Goal: Contribute content

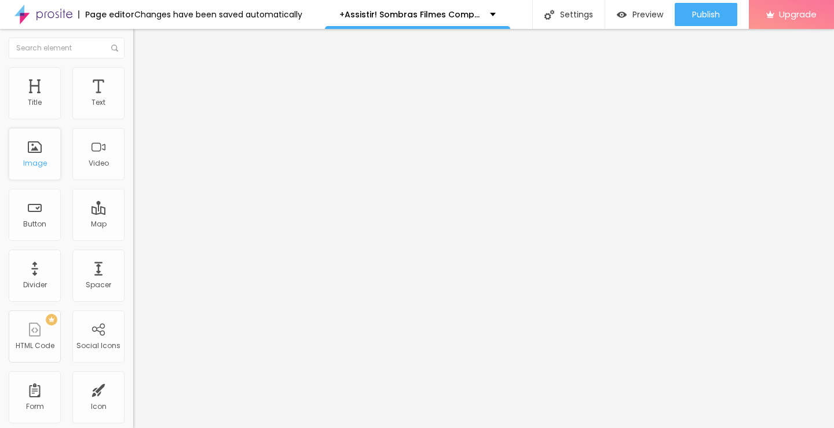
click at [40, 160] on div "Image" at bounding box center [35, 163] width 24 height 8
click at [133, 100] on span "Add image" at bounding box center [156, 95] width 47 height 10
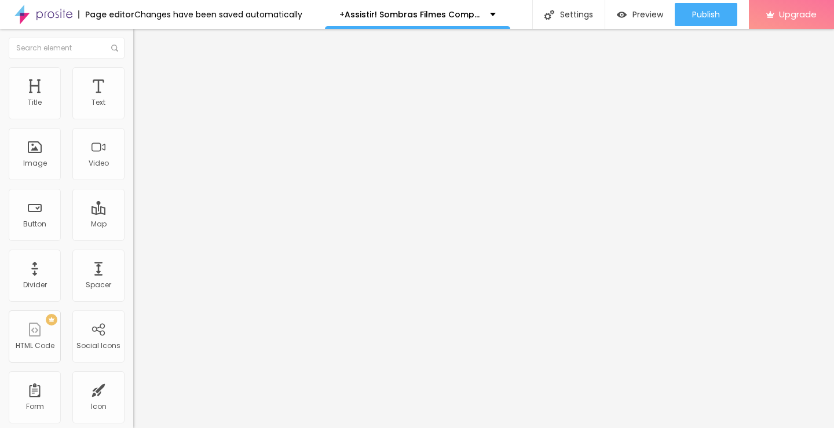
click at [133, 117] on input "text" at bounding box center [202, 111] width 139 height 12
paste input "+Assistir! Sombras Filmes Completo Dublado em Português"
type input "+Assistir! Sombras Filmes Completo Dublado em Português"
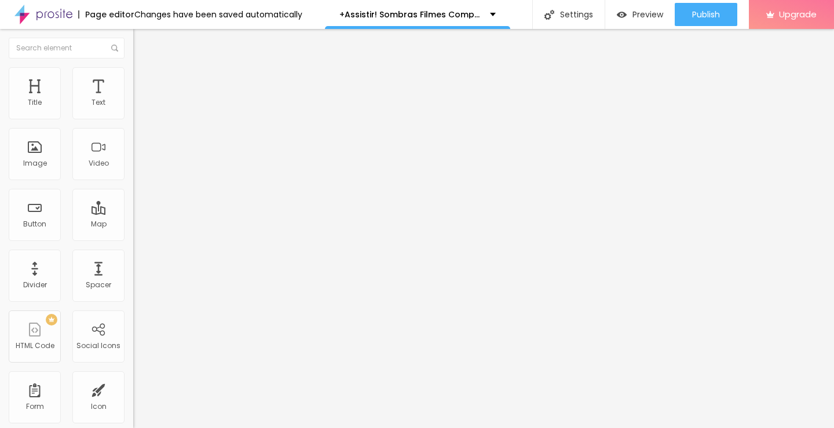
drag, startPoint x: 49, startPoint y: 313, endPoint x: 13, endPoint y: 314, distance: 35.9
click at [133, 237] on input "https://" at bounding box center [202, 232] width 139 height 12
paste input "cinevibes.fun/pt/movie/1530315/pro"
type input "https://cinevibes.fun/pt/movie/1530315/pro"
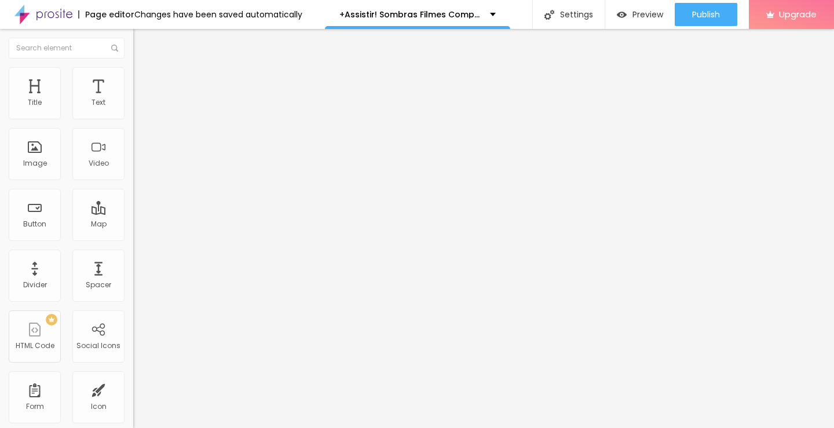
scroll to position [0, 0]
click at [133, 37] on button "Edit Image" at bounding box center [199, 42] width 133 height 27
drag, startPoint x: 58, startPoint y: 129, endPoint x: 0, endPoint y: 134, distance: 58.7
click at [133, 134] on div "Text Click me Align Size Default Small Default Big Link URL https:// Open in ne…" at bounding box center [199, 174] width 133 height 168
paste input "ASSISTA AGORA ►⟹ Sombras Filme CompletoHD"
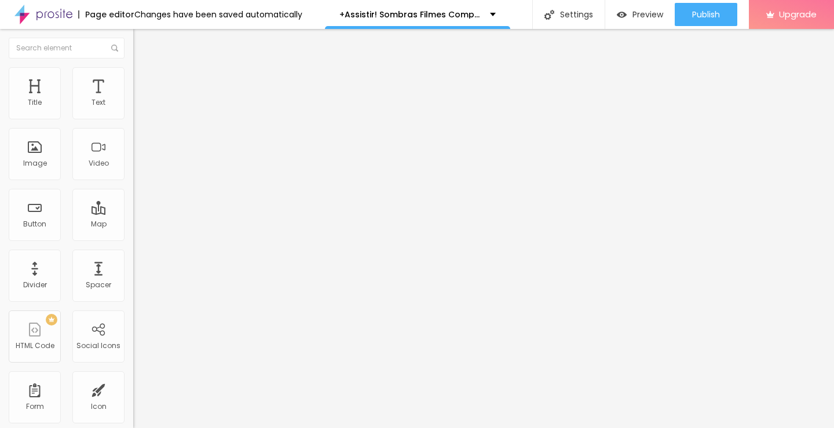
scroll to position [0, 68]
type input "ASSISTA AGORA ►⟹ Sombras Filme CompletoHD"
click at [133, 138] on img at bounding box center [137, 134] width 8 height 8
drag, startPoint x: 65, startPoint y: 245, endPoint x: 0, endPoint y: 244, distance: 64.9
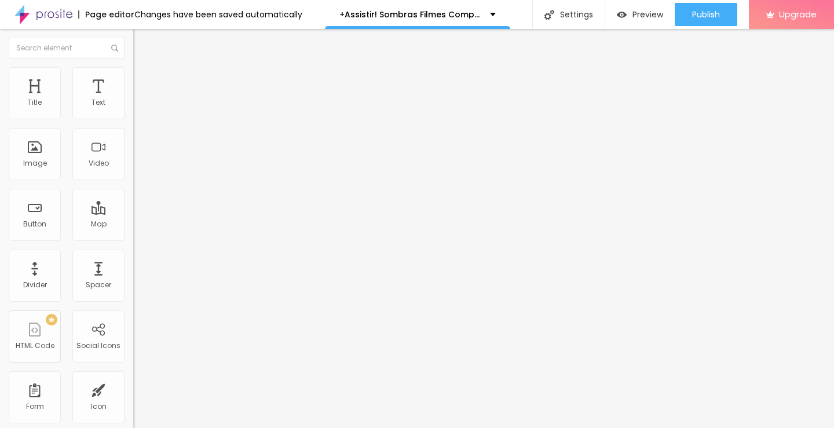
click at [133, 244] on div "Text ASSISTA AGORA ►⟹ Sombras Filme CompletoHD Align Size Default Small Default…" at bounding box center [199, 174] width 133 height 168
paste input "cinevibes.fun/pt/movie/1530315/pro"
type input "https://cinevibes.fun/pt/movie/1530315/pro"
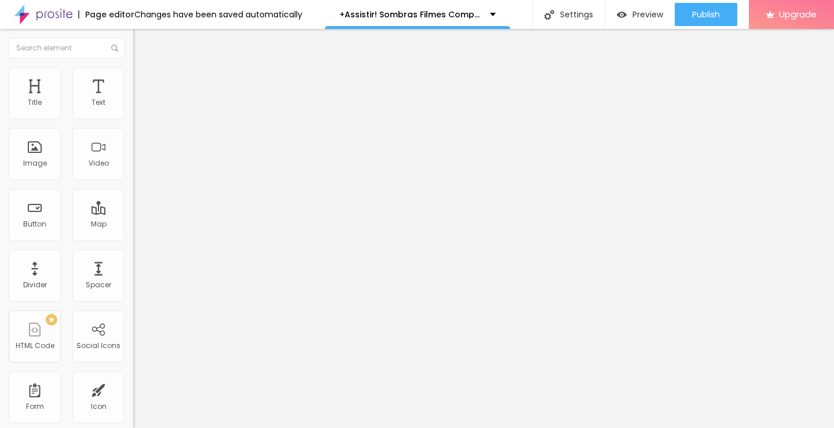
click at [142, 38] on img "button" at bounding box center [146, 42] width 9 height 9
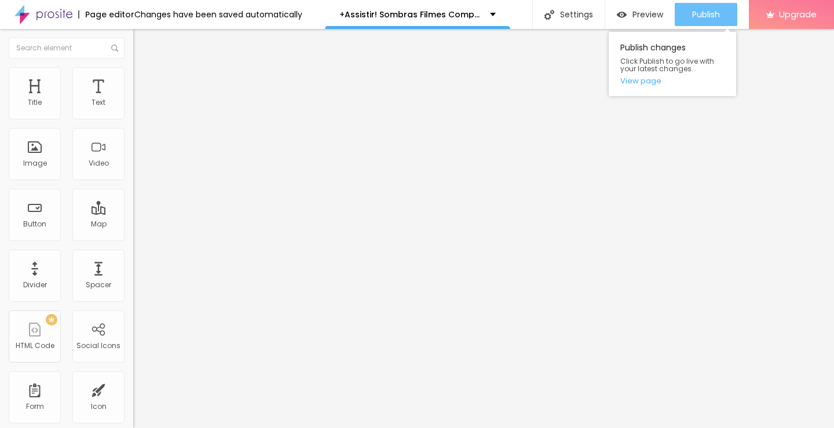
click at [690, 19] on button "Publish" at bounding box center [706, 14] width 63 height 23
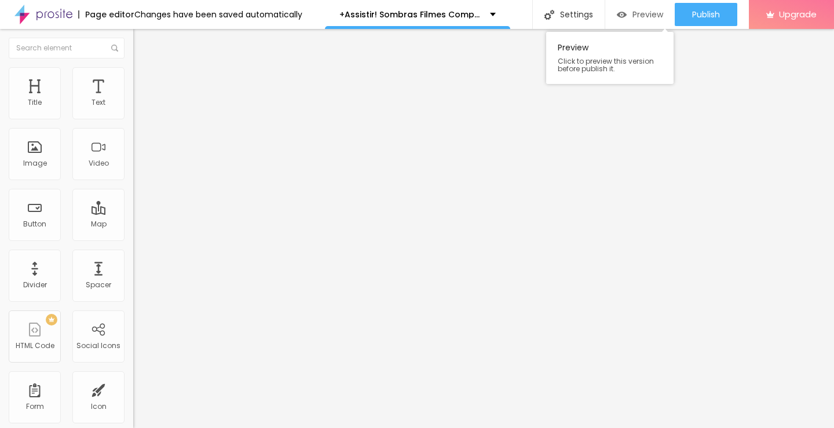
click at [629, 20] on div "Preview" at bounding box center [640, 14] width 46 height 23
